Goal: Information Seeking & Learning: Learn about a topic

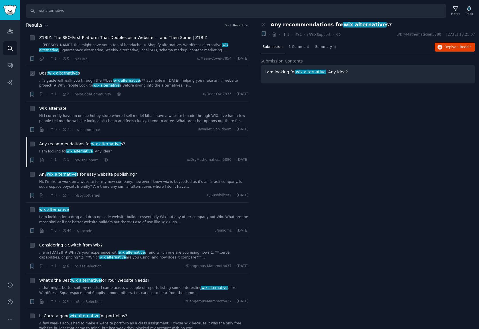
scroll to position [35, 0]
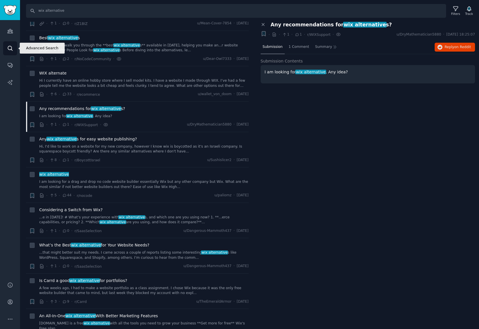
click at [11, 48] on icon "Sidebar" at bounding box center [10, 48] width 5 height 5
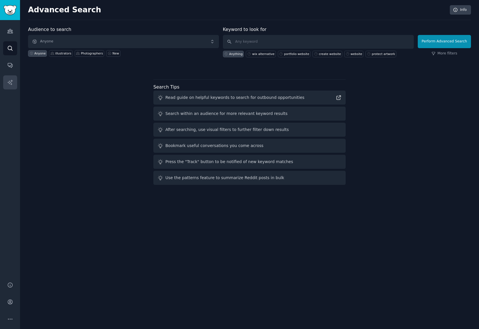
scroll to position [0, 0]
click at [9, 63] on icon "Sidebar" at bounding box center [10, 65] width 6 height 6
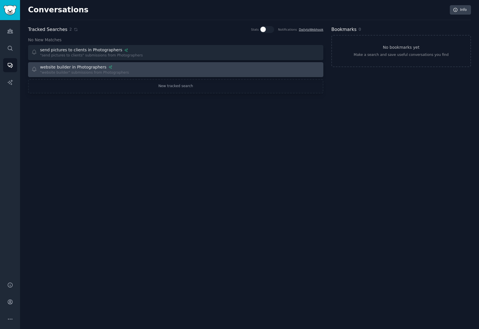
scroll to position [0, 0]
click at [70, 68] on div "website builder in Photographers" at bounding box center [73, 67] width 66 height 6
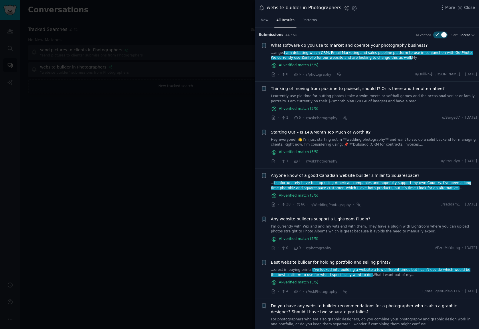
click at [336, 56] on span "I am debating which CRM, Email Marketing and sales pipeline platform to use in …" at bounding box center [372, 55] width 202 height 9
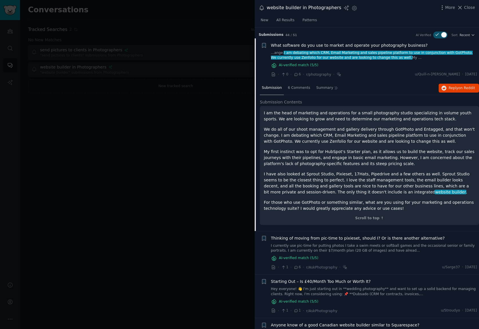
scroll to position [11, 0]
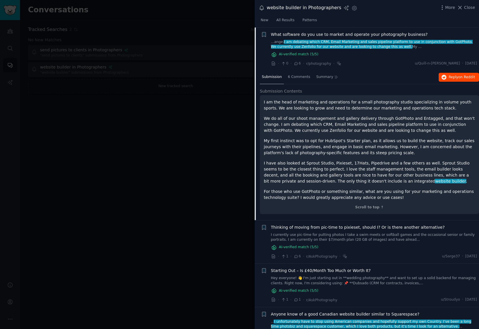
click at [463, 76] on span "on Reddit" at bounding box center [467, 77] width 17 height 4
click at [215, 36] on div at bounding box center [239, 164] width 479 height 329
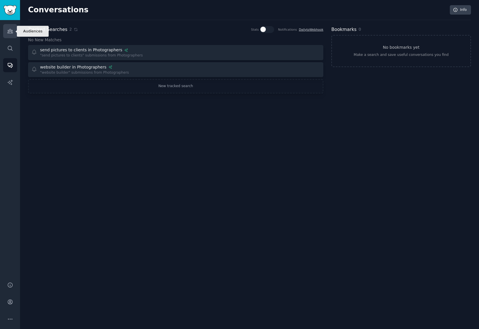
click at [11, 30] on icon "Sidebar" at bounding box center [9, 31] width 5 height 4
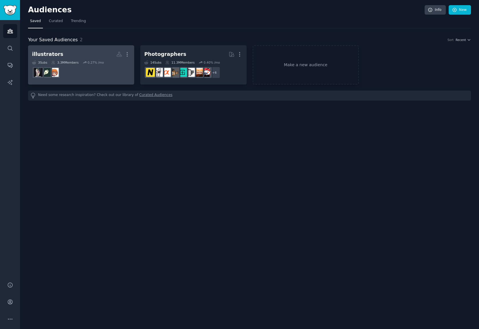
click at [100, 64] on div "0.27 % /mo" at bounding box center [96, 62] width 16 height 4
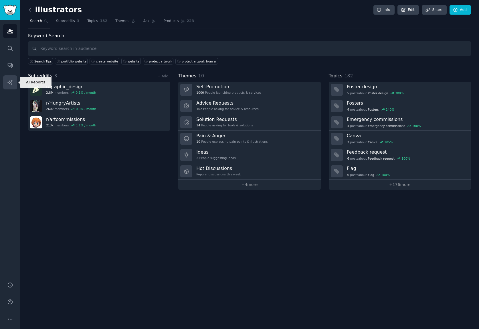
click at [13, 87] on link "AI Reports" at bounding box center [10, 82] width 14 height 14
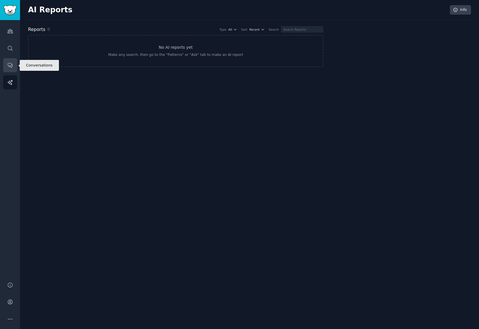
click at [9, 63] on icon "Sidebar" at bounding box center [10, 65] width 6 height 6
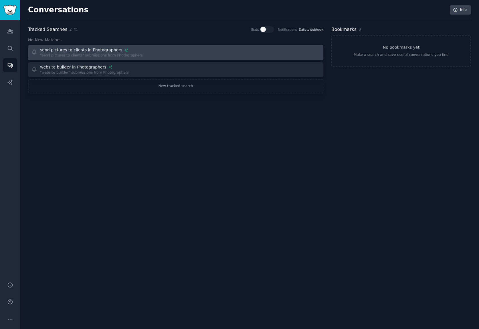
click at [228, 52] on div at bounding box center [250, 52] width 141 height 11
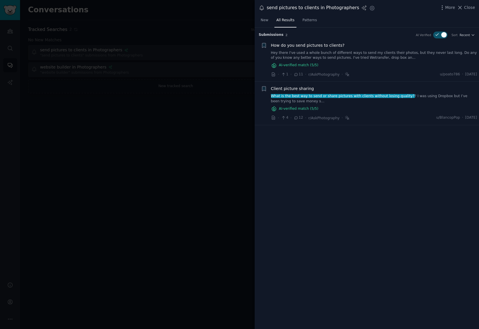
click at [306, 133] on div "Submission s 2 AI Verified Sort Recent The post is explicitly about searching f…" at bounding box center [367, 177] width 224 height 301
drag, startPoint x: 216, startPoint y: 41, endPoint x: 389, endPoint y: 24, distance: 173.9
click at [216, 41] on div at bounding box center [239, 164] width 479 height 329
